Goal: Go to known website: Access a specific website the user already knows

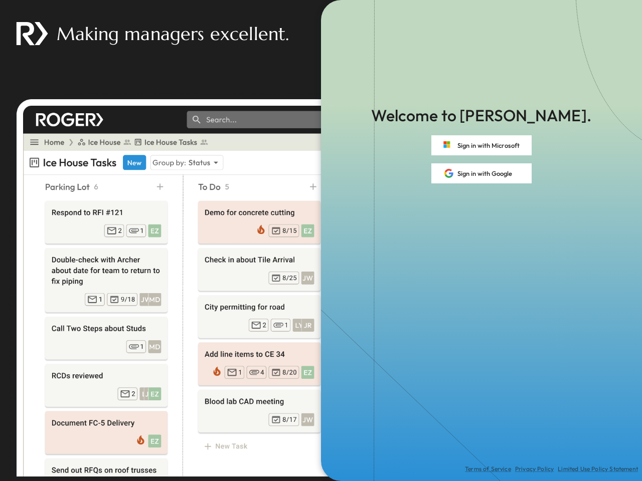
click at [321, 241] on div "Terms of Service Privacy Policy Limited Use Policy Statement" at bounding box center [481, 332] width 321 height 298
click at [481, 145] on button "Sign in with Microsoft" at bounding box center [481, 145] width 100 height 20
click at [481, 173] on button "Sign in with Google" at bounding box center [481, 173] width 100 height 20
